Goal: Task Accomplishment & Management: Use online tool/utility

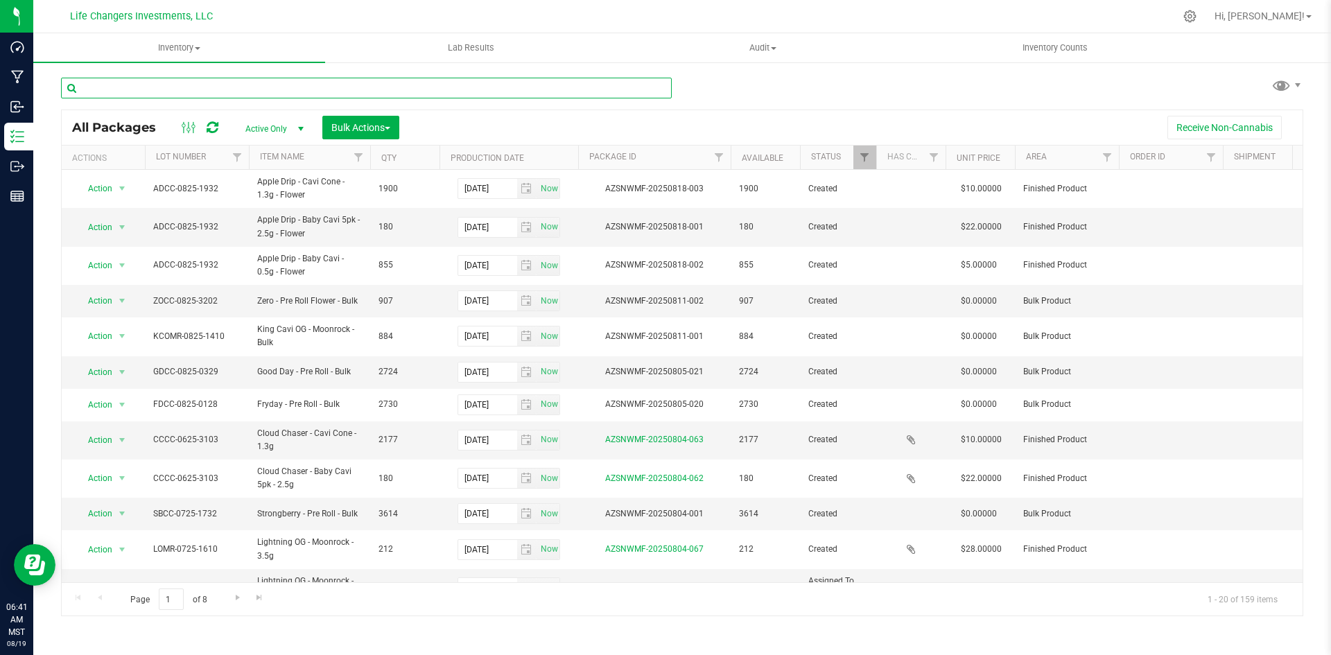
click at [292, 87] on input "text" at bounding box center [366, 88] width 611 height 21
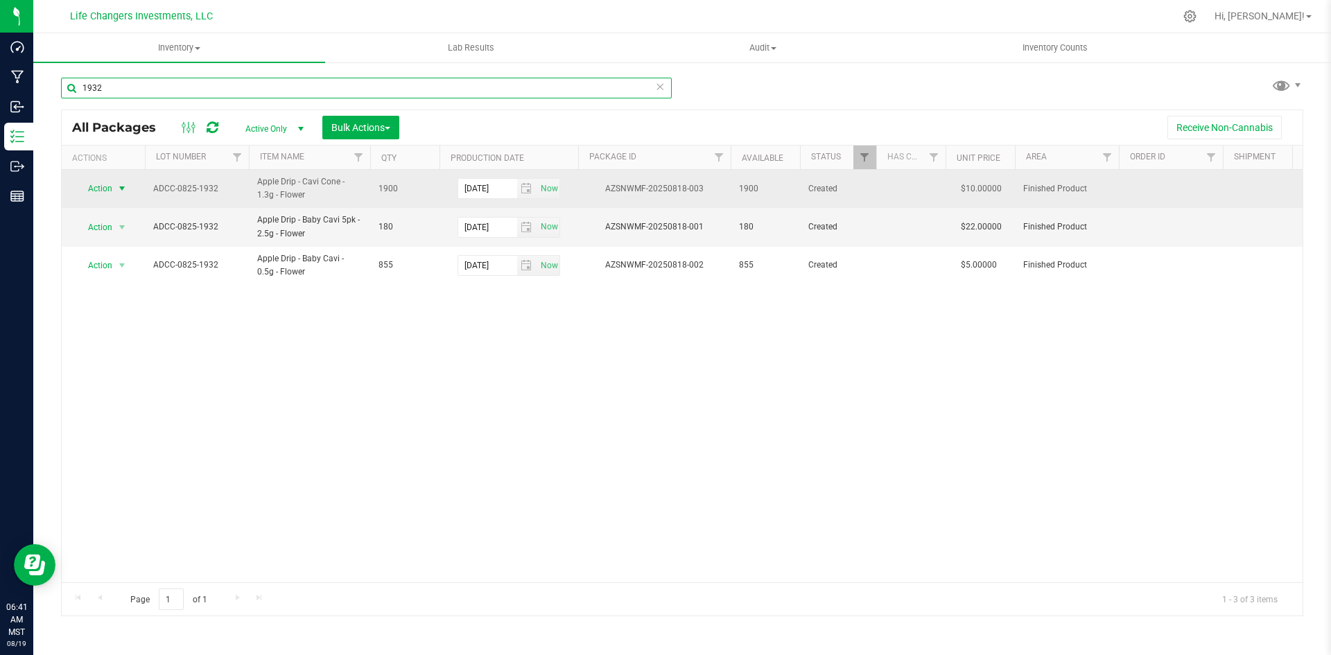
type input "1932"
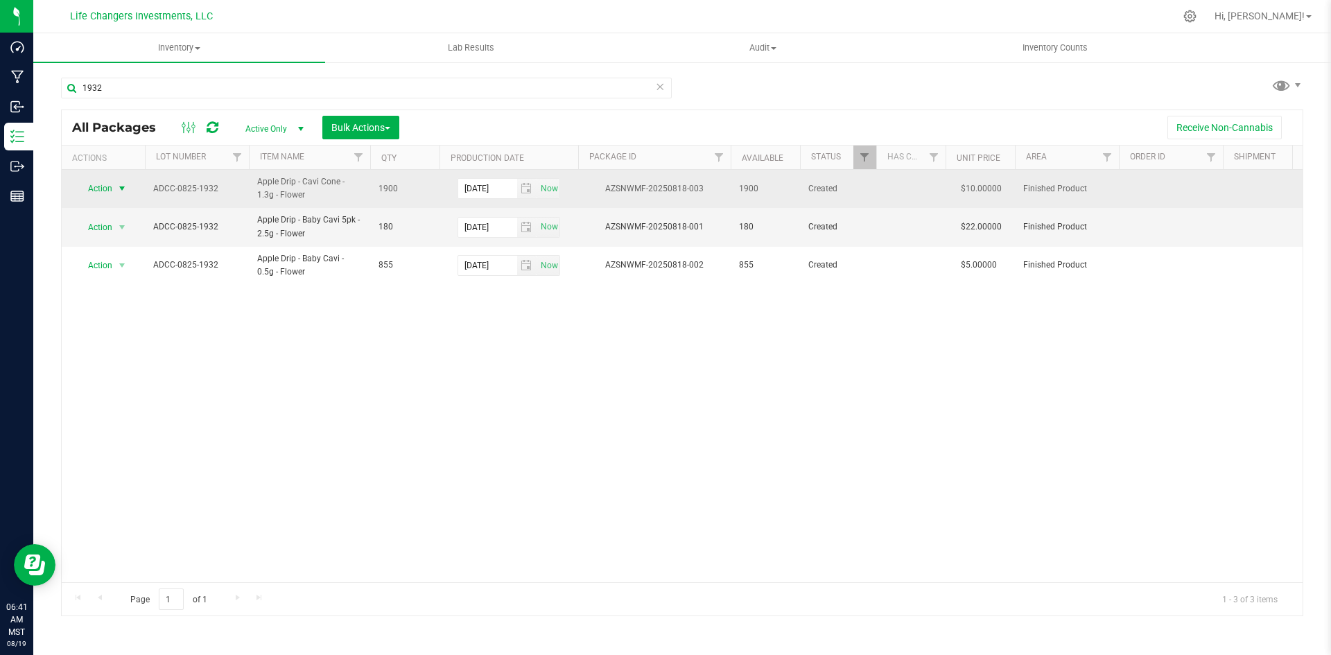
click at [119, 189] on span "select" at bounding box center [121, 188] width 11 height 11
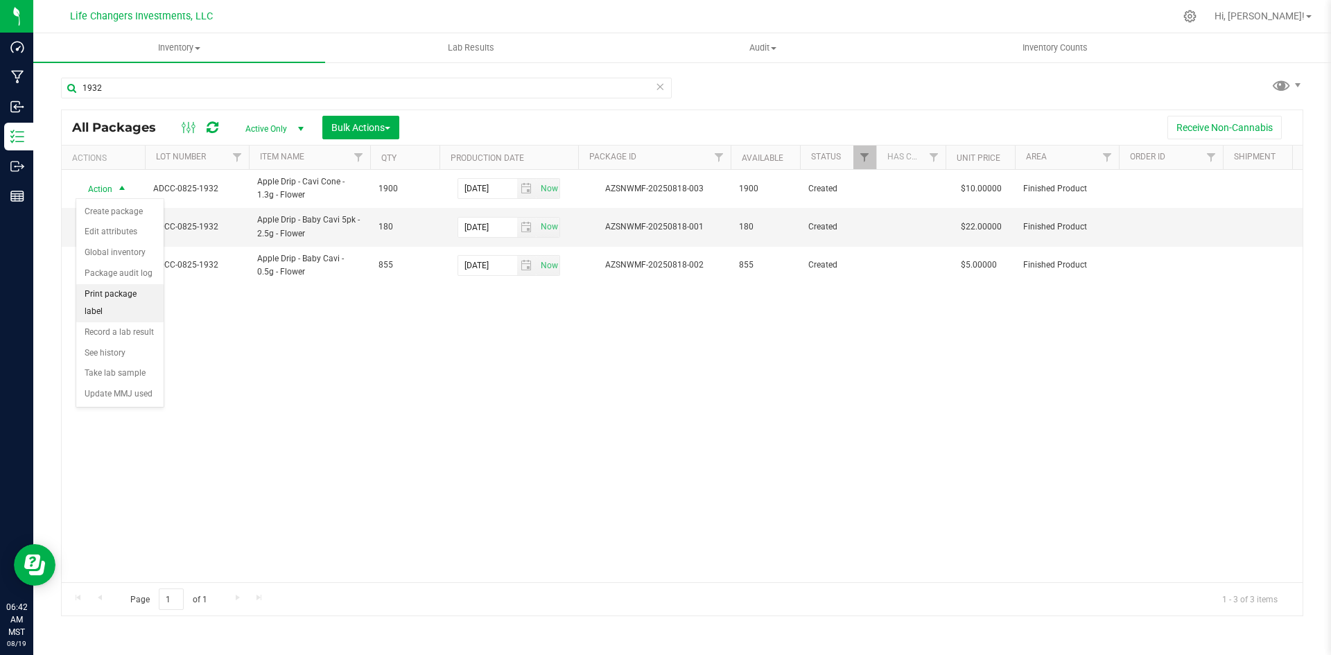
click at [122, 286] on li "Print package label" at bounding box center [119, 303] width 87 height 38
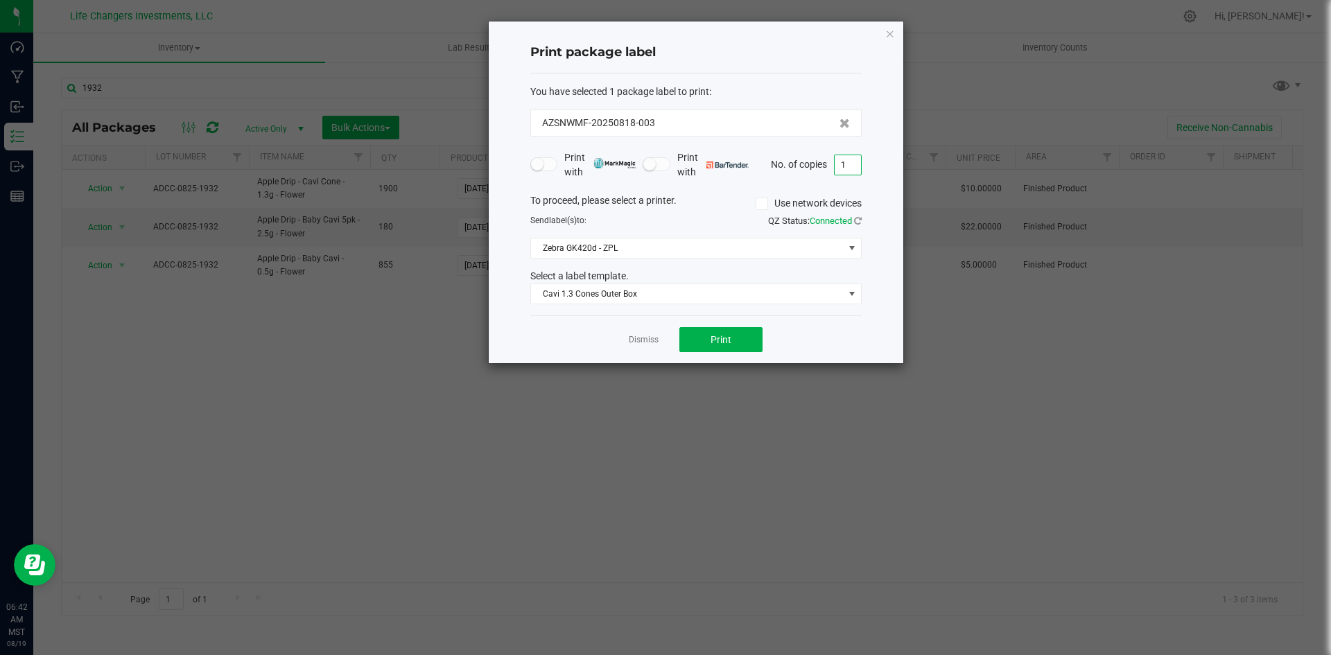
click at [854, 167] on input "1" at bounding box center [848, 164] width 26 height 19
type input "80"
click at [727, 340] on span "Print" at bounding box center [721, 339] width 21 height 11
click at [893, 31] on icon "button" at bounding box center [890, 33] width 10 height 17
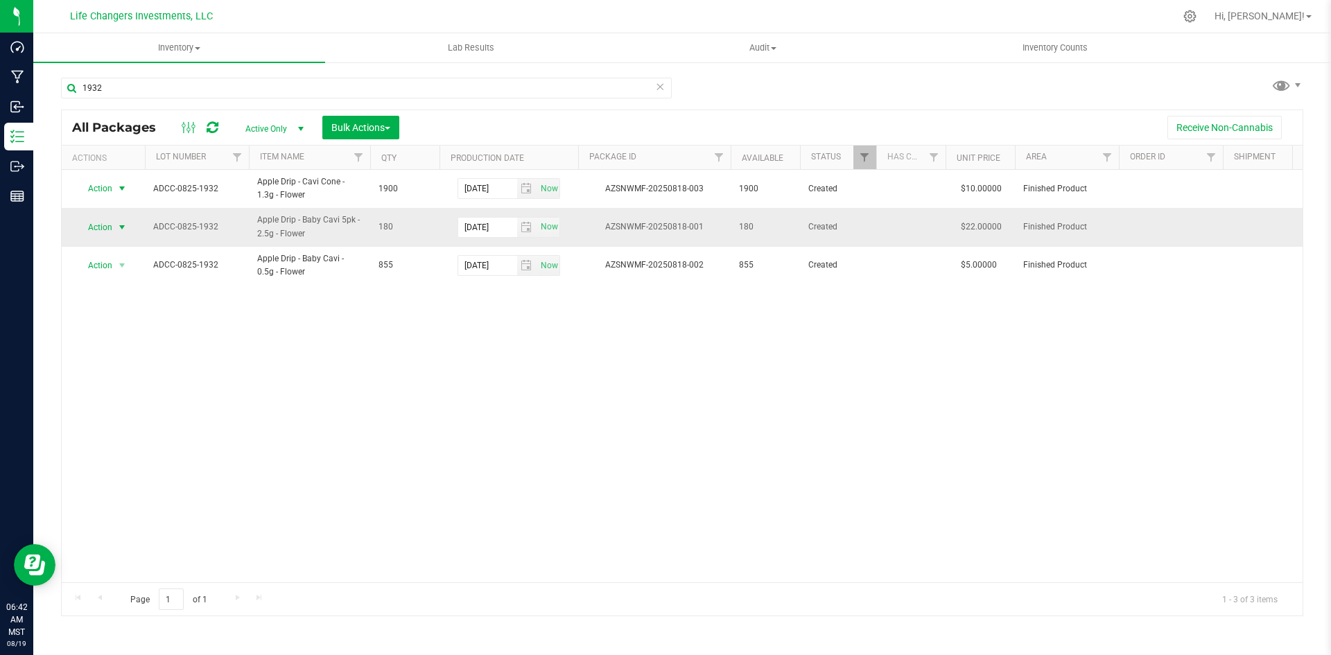
click at [119, 229] on span "select" at bounding box center [121, 227] width 11 height 11
click at [148, 334] on li "Print package label" at bounding box center [119, 341] width 87 height 38
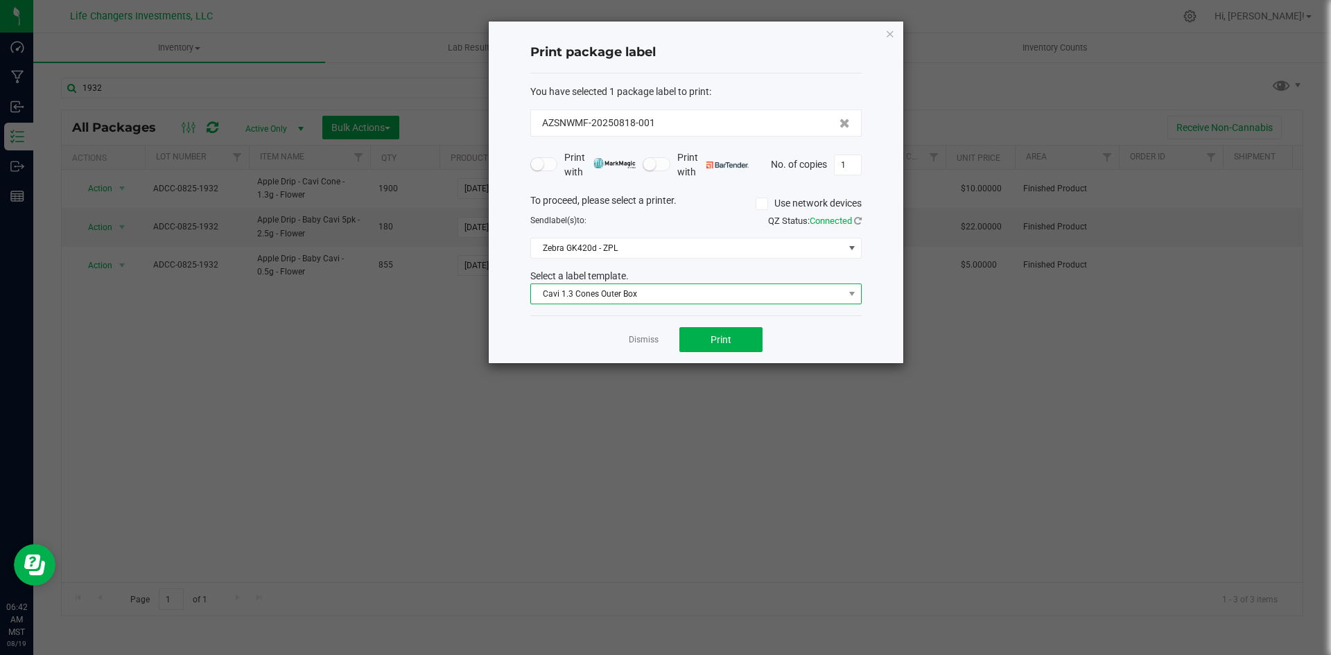
click at [575, 301] on span "Cavi 1.3 Cones Outer Box" at bounding box center [687, 293] width 313 height 19
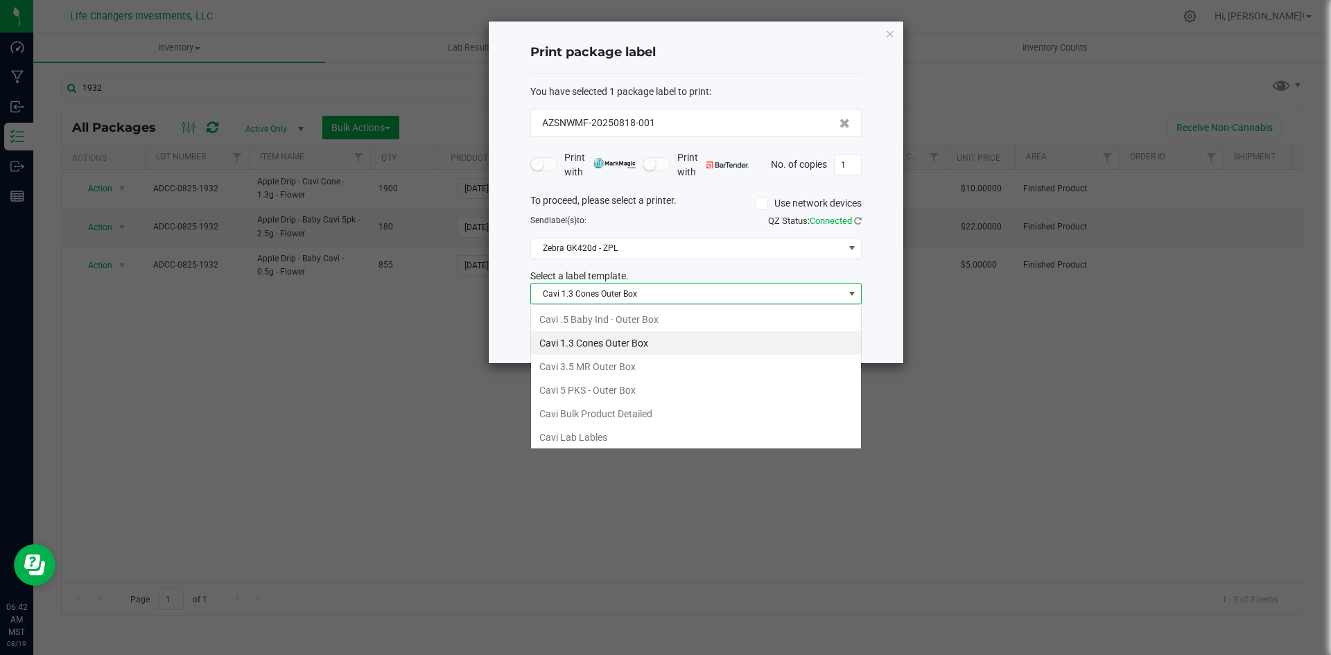
scroll to position [21, 331]
click at [580, 395] on li "Cavi 5 PKS - Outer Box" at bounding box center [696, 391] width 330 height 24
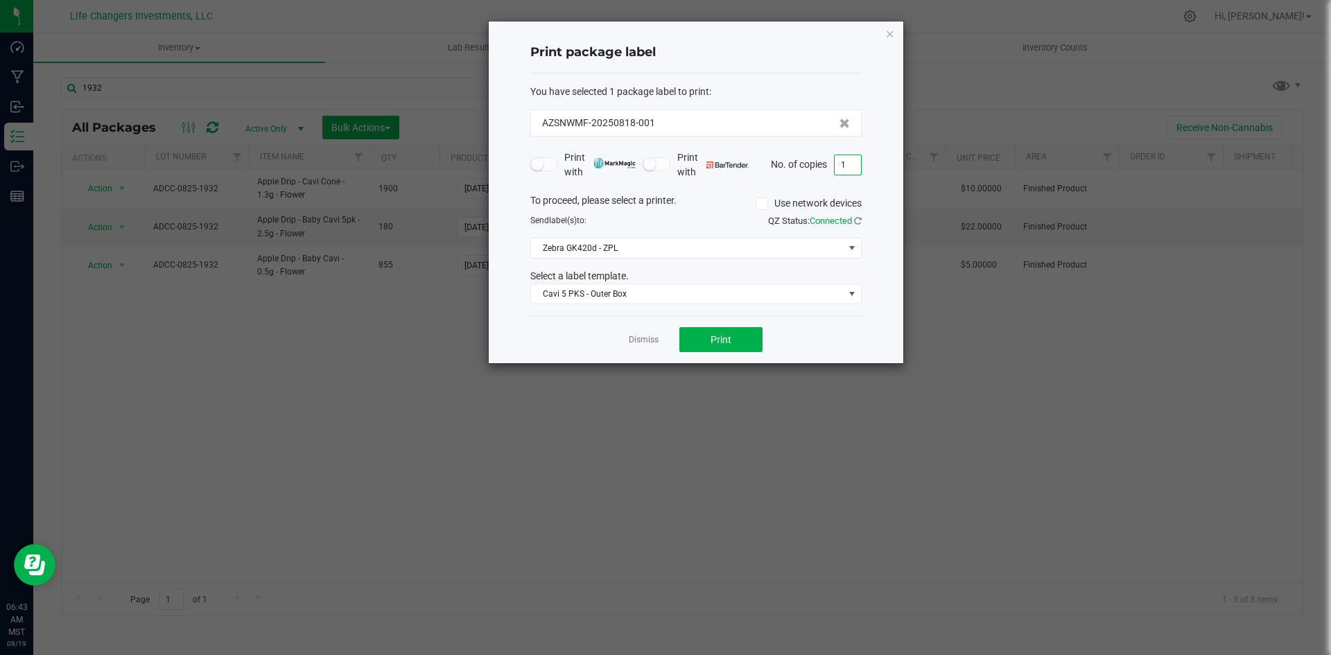
click at [851, 166] on input "1" at bounding box center [848, 164] width 26 height 19
type input "15"
click at [721, 334] on span "Print" at bounding box center [721, 339] width 21 height 11
click at [893, 33] on icon "button" at bounding box center [890, 33] width 10 height 17
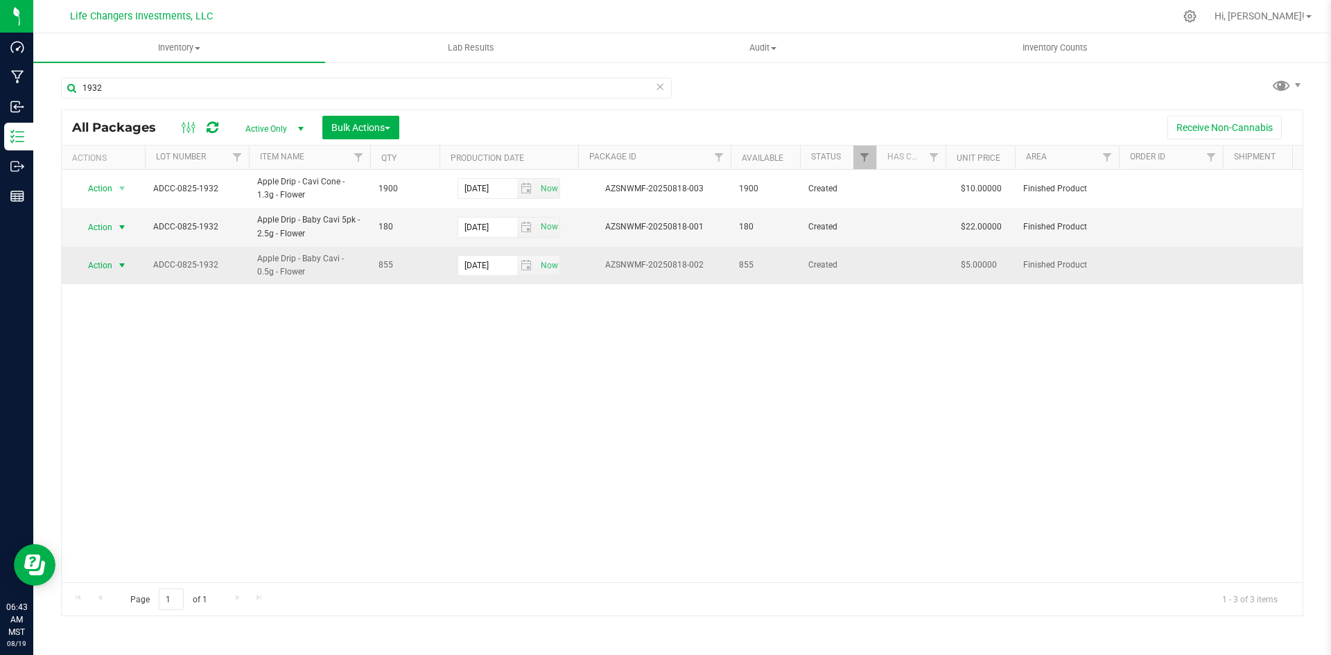
click at [110, 261] on span "Action" at bounding box center [94, 265] width 37 height 19
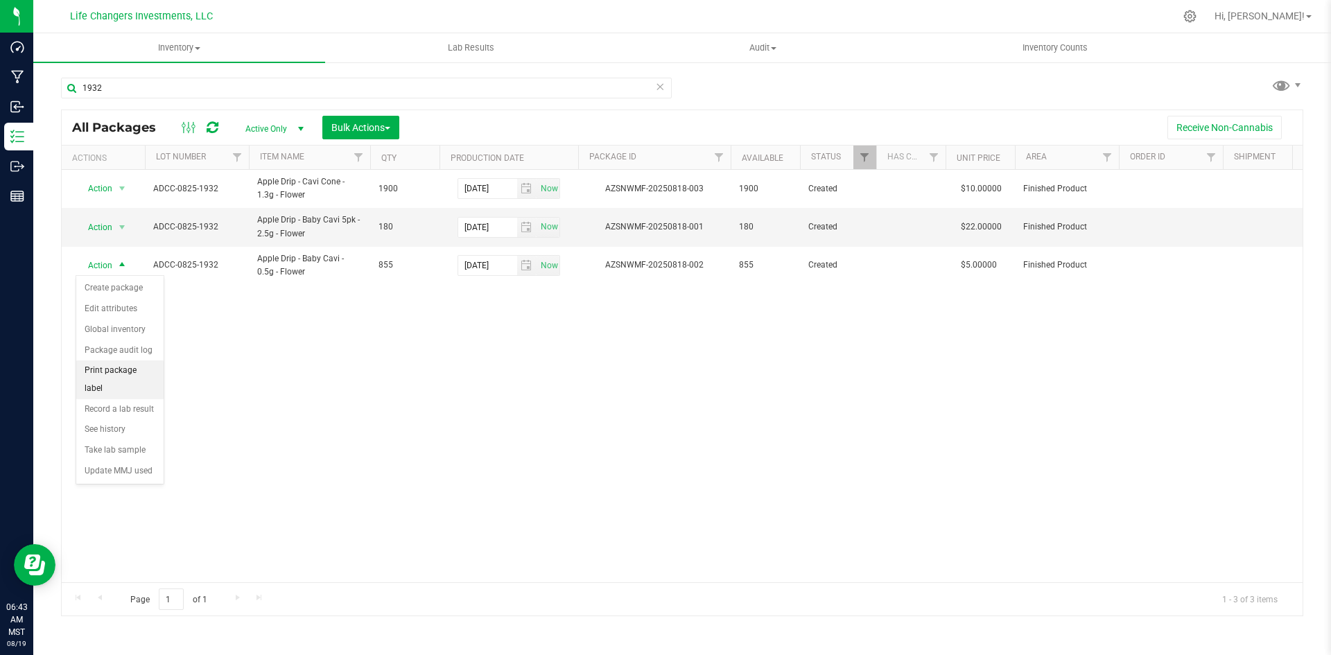
click at [143, 370] on li "Print package label" at bounding box center [119, 380] width 87 height 38
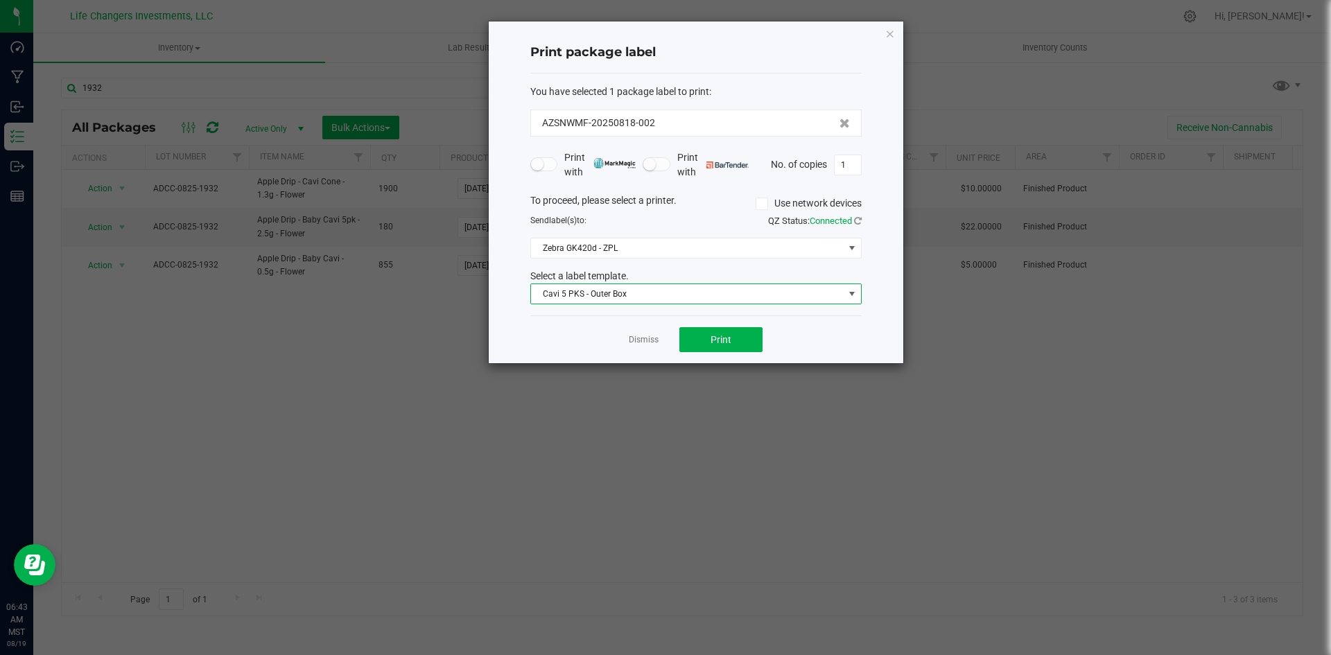
click at [573, 294] on span "Cavi 5 PKS - Outer Box" at bounding box center [687, 293] width 313 height 19
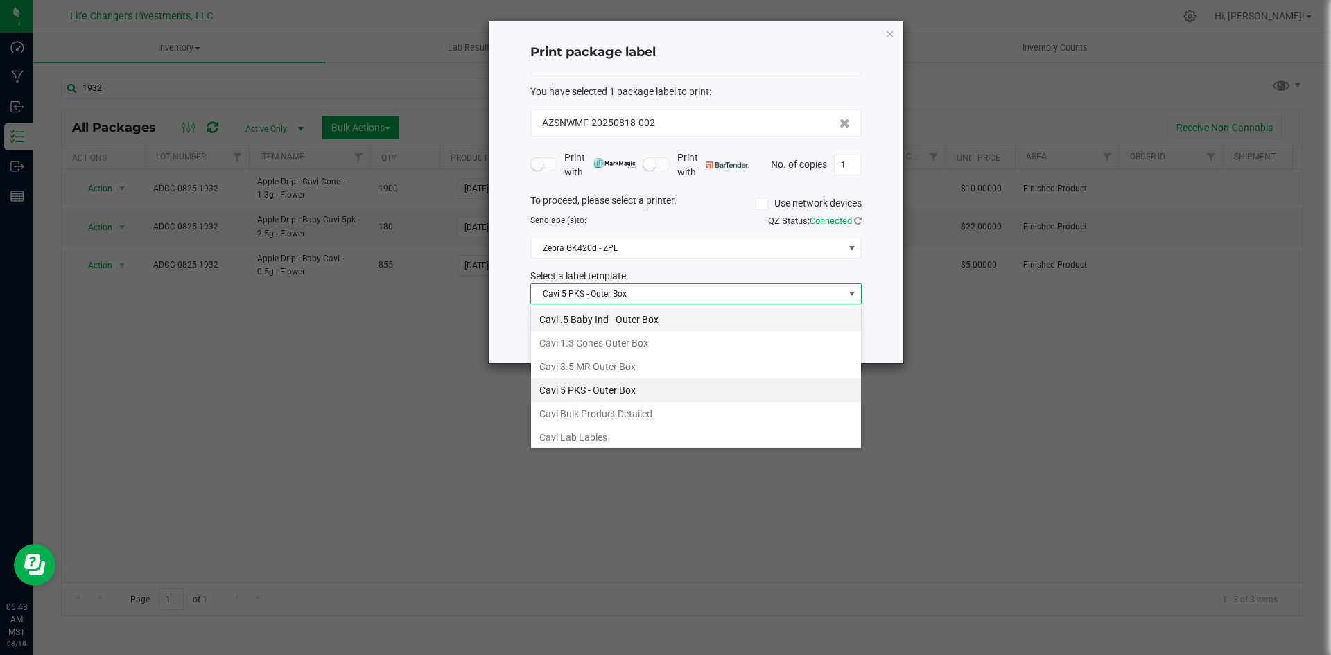
click at [577, 319] on li "Cavi .5 Baby Ind - Outer Box" at bounding box center [696, 320] width 330 height 24
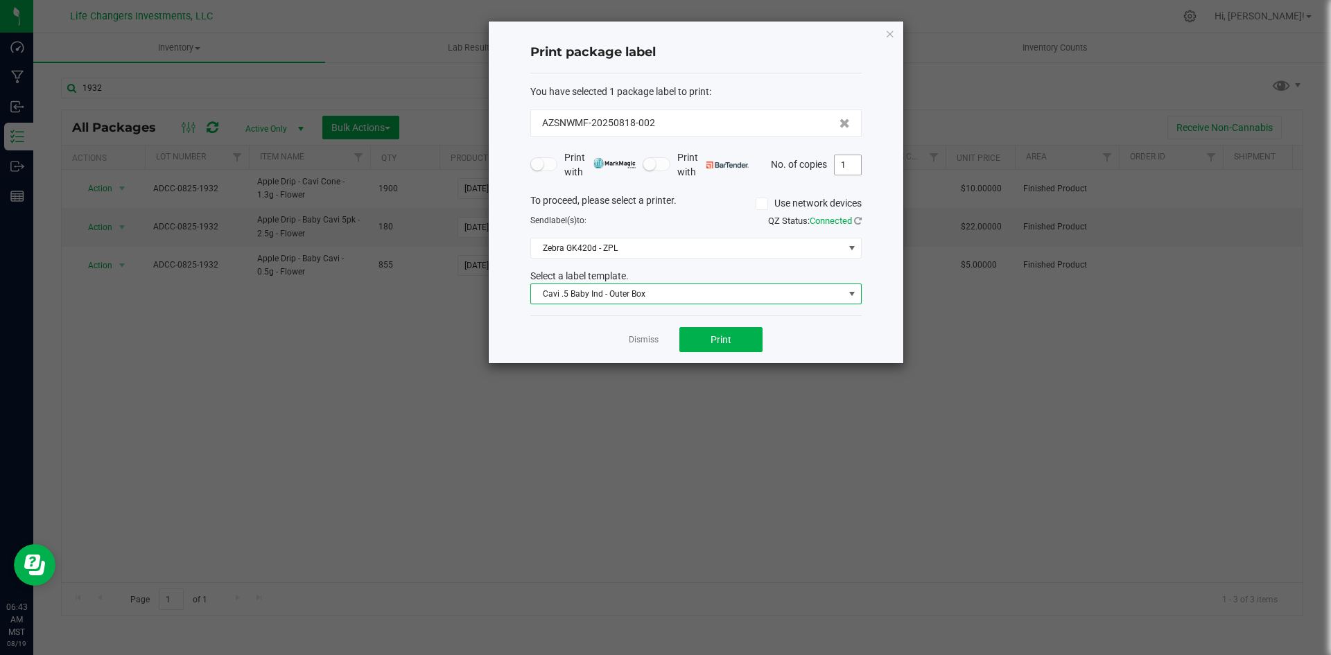
click at [856, 163] on input "1" at bounding box center [848, 164] width 26 height 19
type input "17"
click at [749, 336] on button "Print" at bounding box center [720, 339] width 83 height 25
click at [890, 31] on icon "button" at bounding box center [890, 33] width 10 height 17
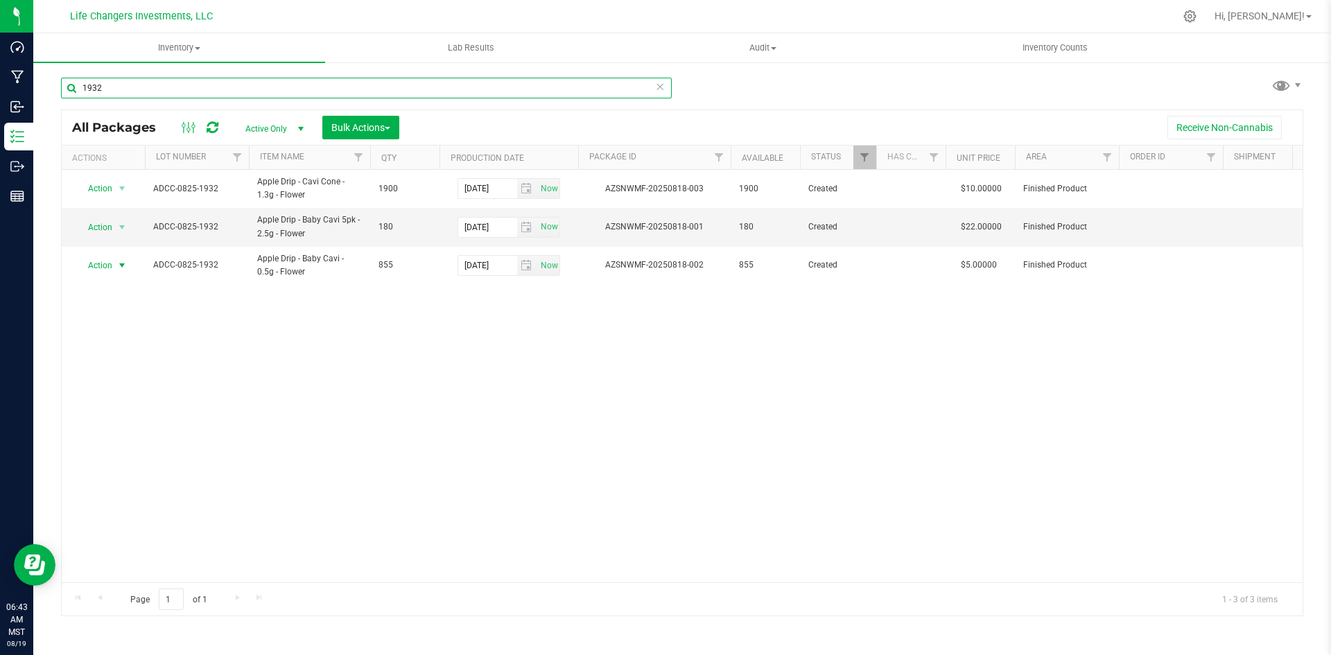
click at [127, 89] on input "1932" at bounding box center [366, 88] width 611 height 21
type input "1"
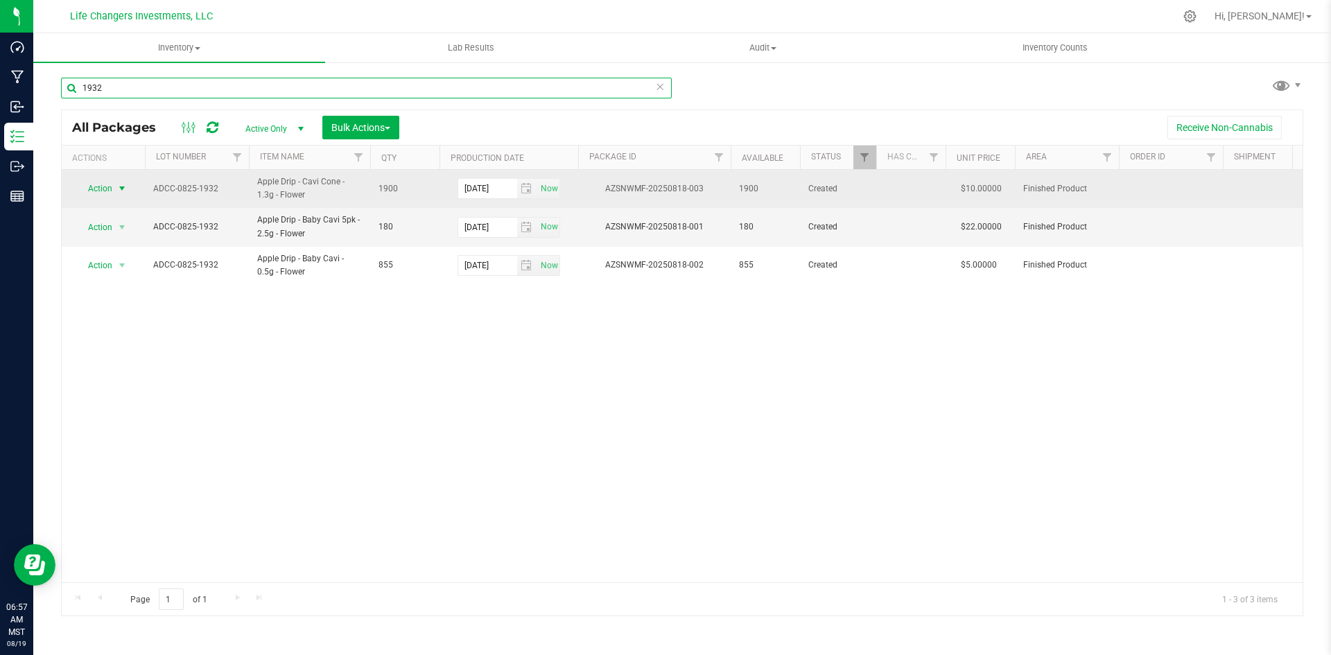
type input "1932"
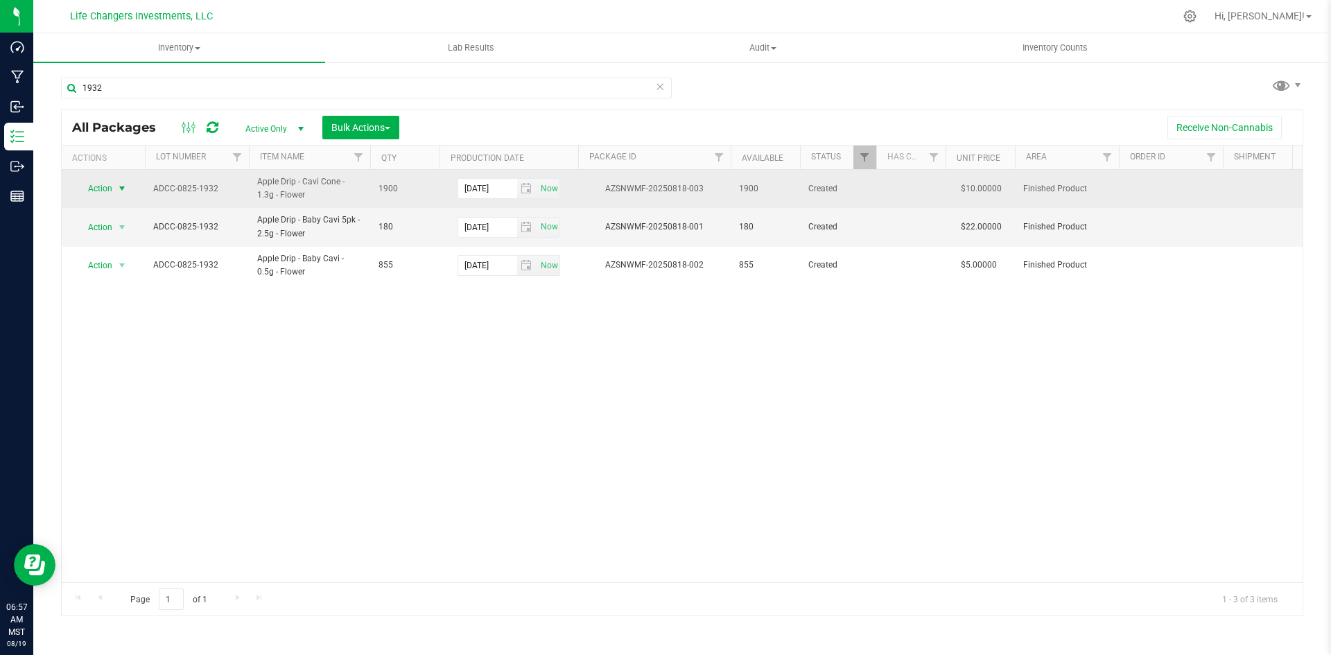
click at [104, 190] on span "Action" at bounding box center [94, 188] width 37 height 19
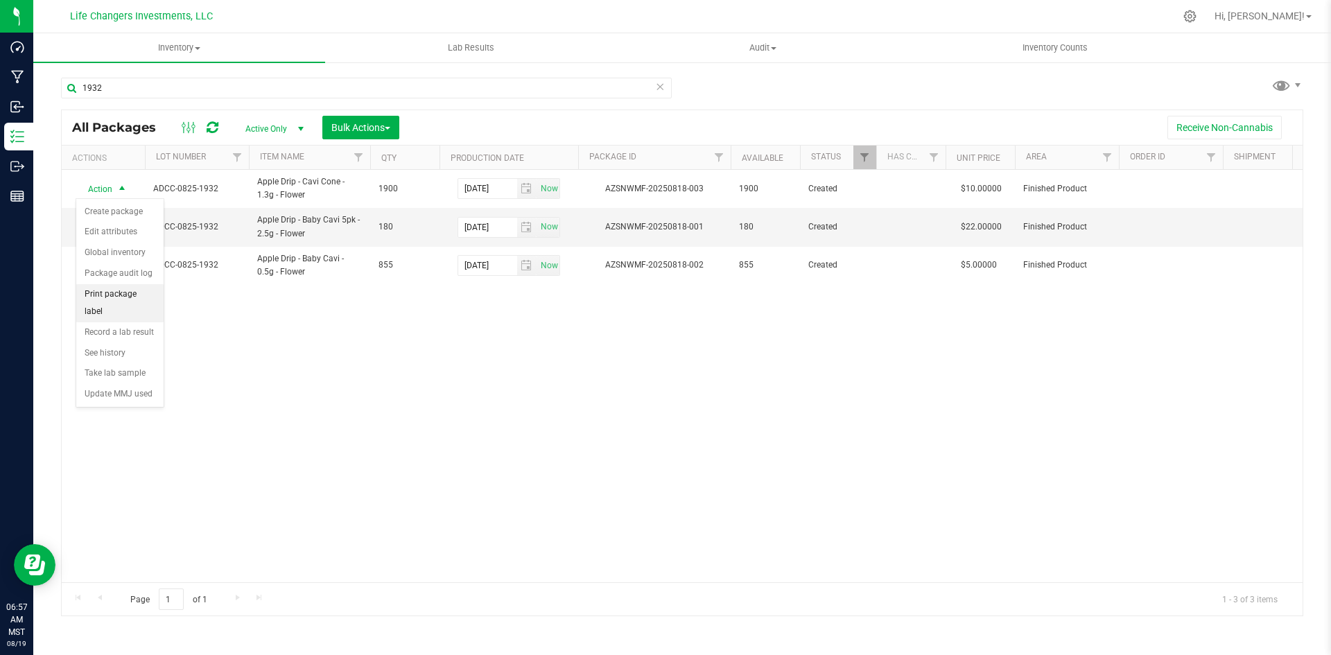
click at [139, 294] on li "Print package label" at bounding box center [119, 303] width 87 height 38
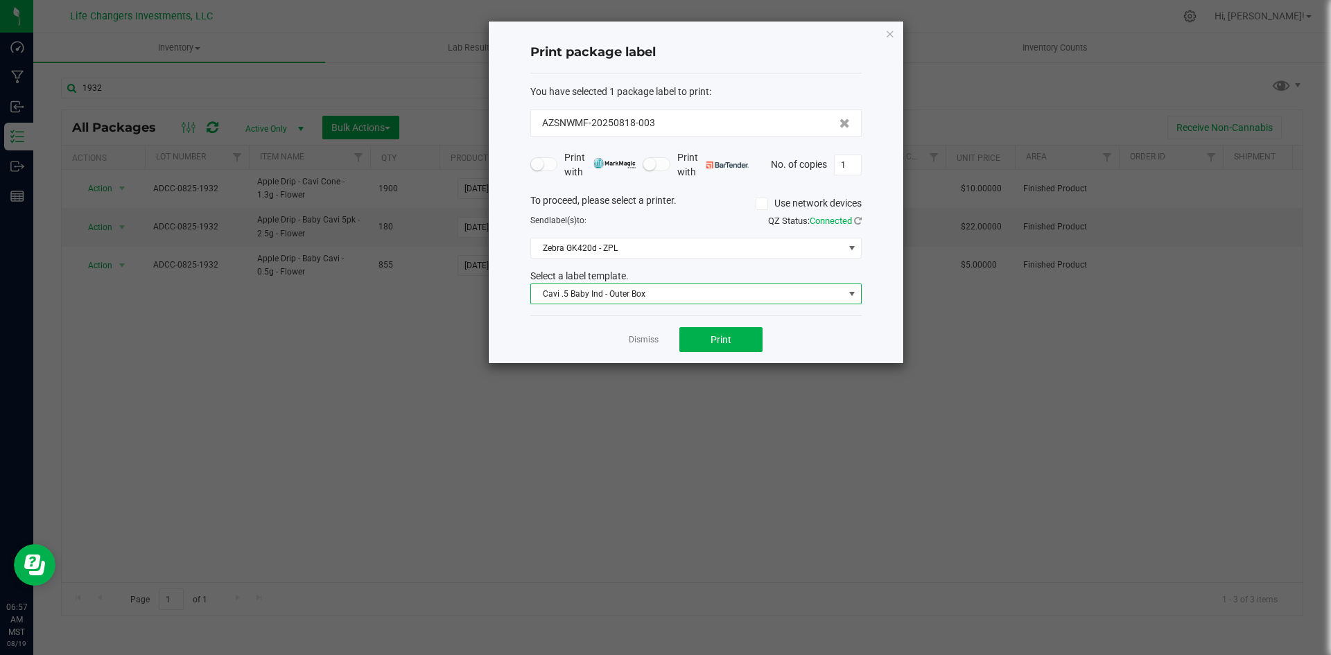
click at [733, 297] on span "Cavi .5 Baby Ind - Outer Box" at bounding box center [687, 293] width 313 height 19
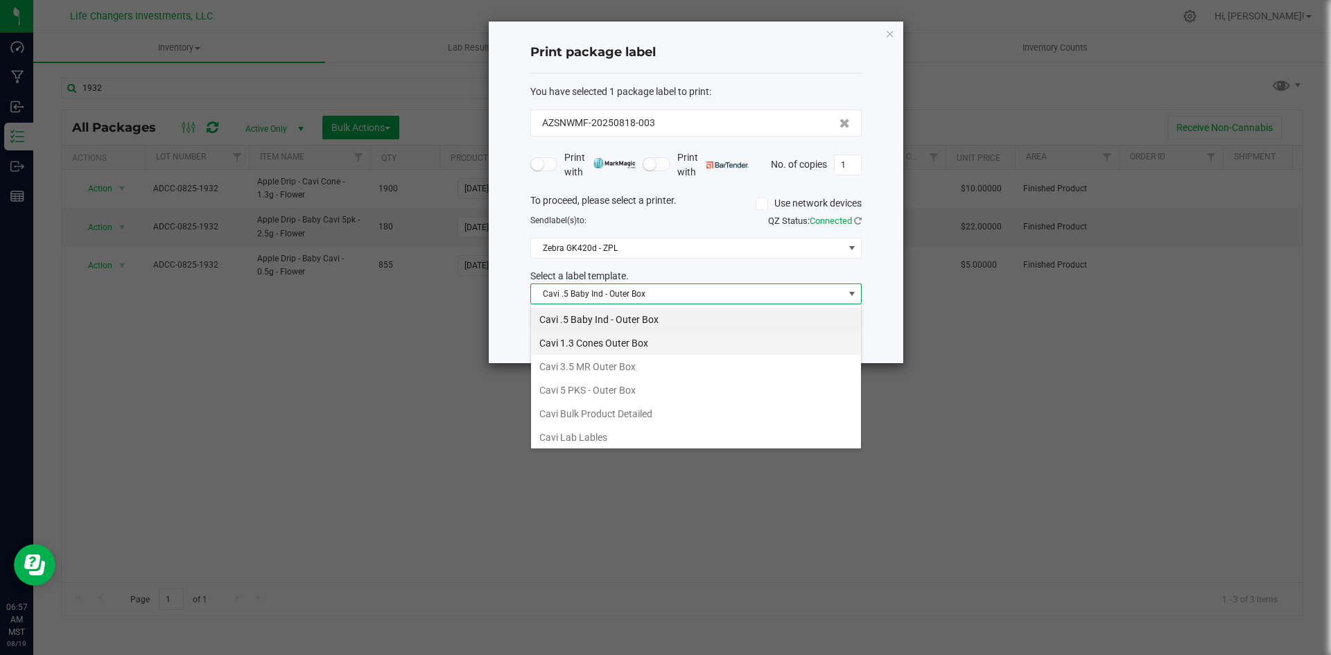
scroll to position [21, 331]
click at [632, 347] on li "Cavi 1.3 Cones Outer Box" at bounding box center [696, 343] width 330 height 24
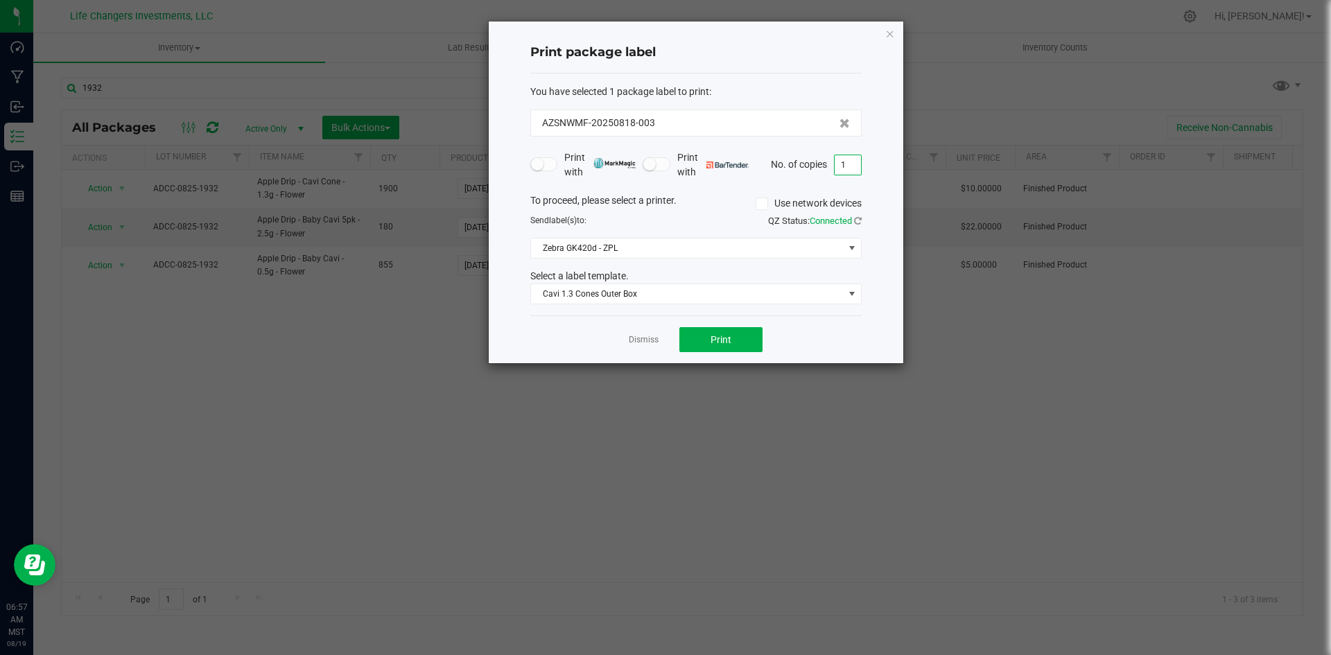
click at [851, 164] on input "1" at bounding box center [848, 164] width 26 height 19
type input "5"
click at [706, 334] on button "Print" at bounding box center [720, 339] width 83 height 25
click at [892, 31] on icon "button" at bounding box center [890, 33] width 10 height 17
